Goal: Check status: Check status

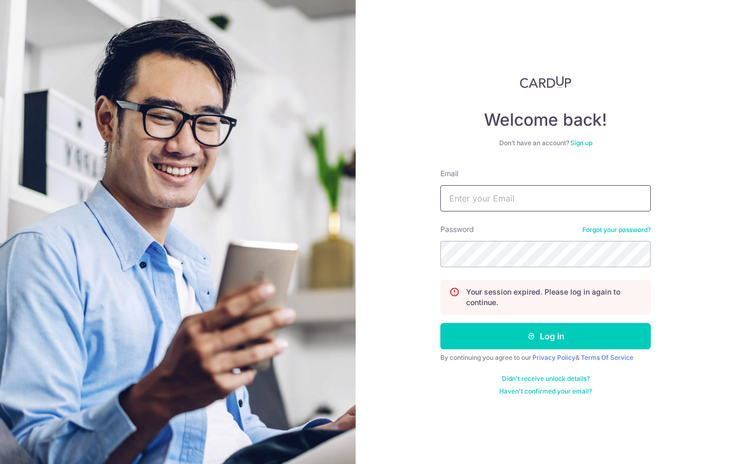
click at [481, 199] on input "Email" at bounding box center [546, 198] width 211 height 26
type input "[EMAIL_ADDRESS][DOMAIN_NAME]"
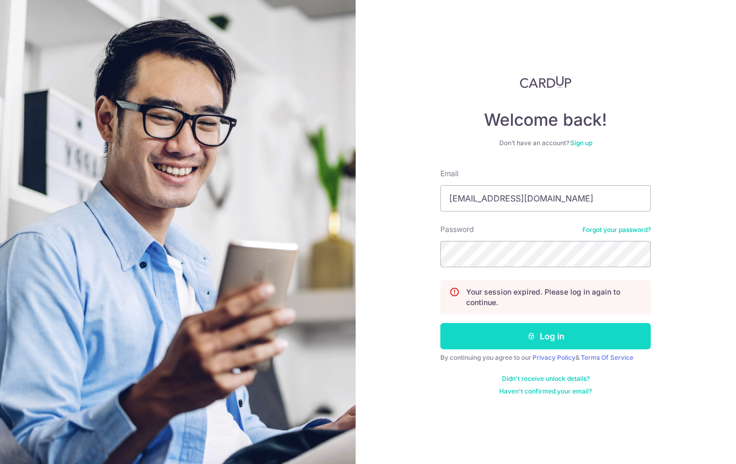
click at [520, 335] on button "Log in" at bounding box center [546, 336] width 211 height 26
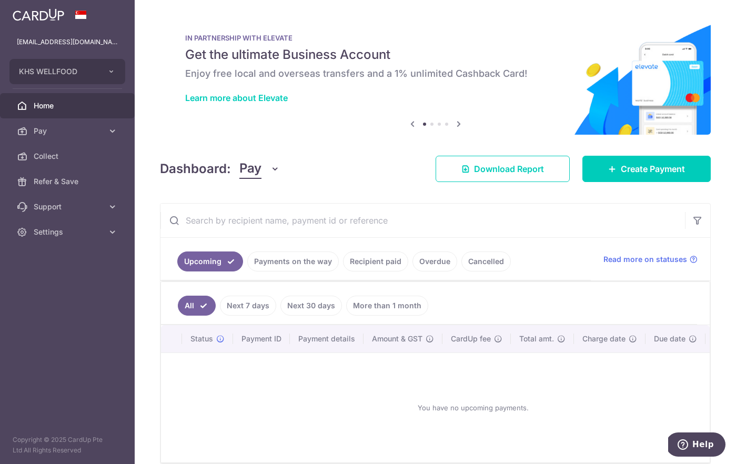
click at [312, 262] on link "Payments on the way" at bounding box center [293, 262] width 92 height 20
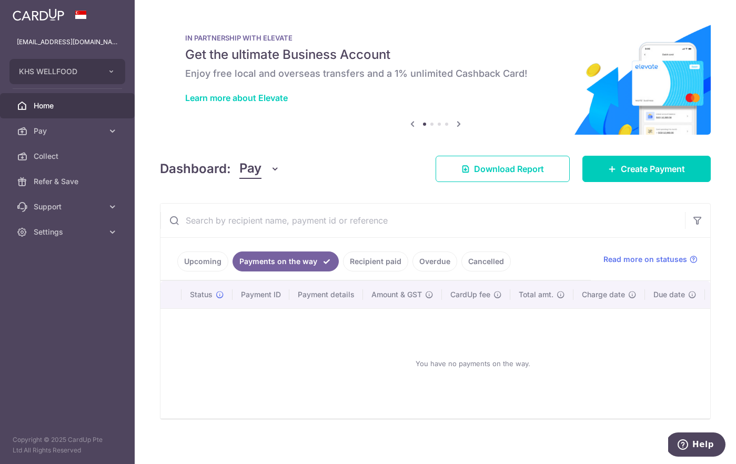
click at [359, 259] on link "Recipient paid" at bounding box center [375, 262] width 65 height 20
